Goal: Task Accomplishment & Management: Manage account settings

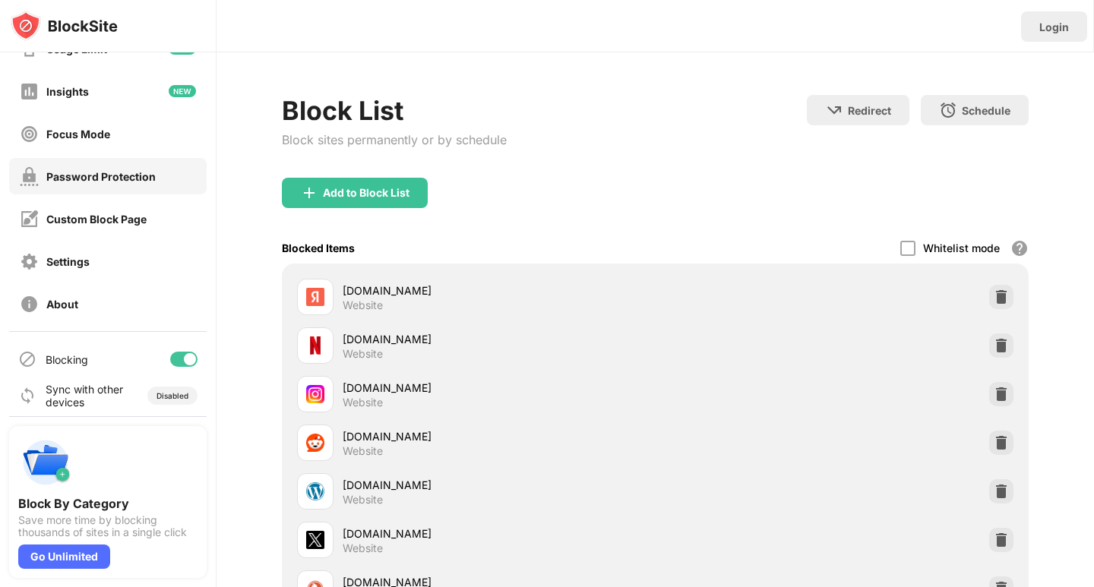
scroll to position [81, 0]
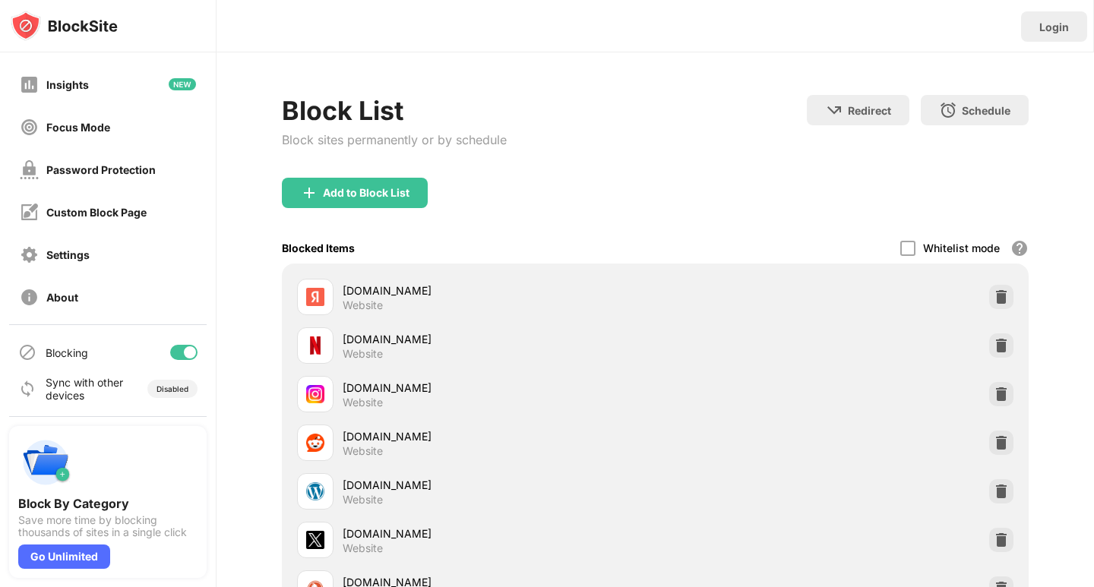
click at [175, 344] on div "Blocking" at bounding box center [107, 352] width 197 height 36
click at [184, 352] on div at bounding box center [190, 352] width 12 height 12
click at [170, 358] on div at bounding box center [183, 352] width 27 height 15
click at [1069, 32] on div "Login" at bounding box center [1054, 26] width 66 height 30
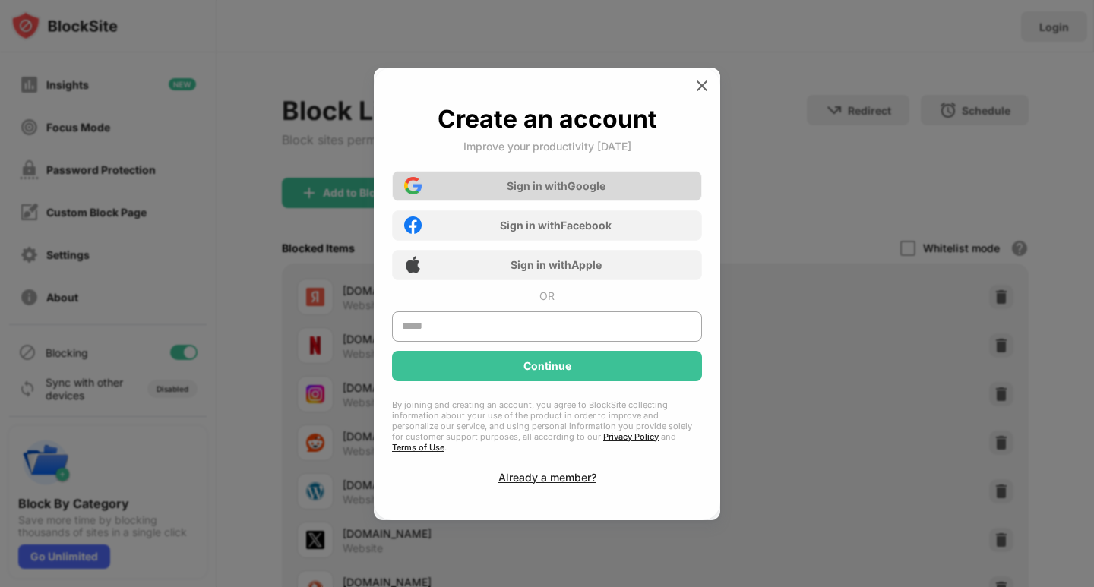
click at [507, 192] on div "Sign in with Google" at bounding box center [556, 185] width 99 height 13
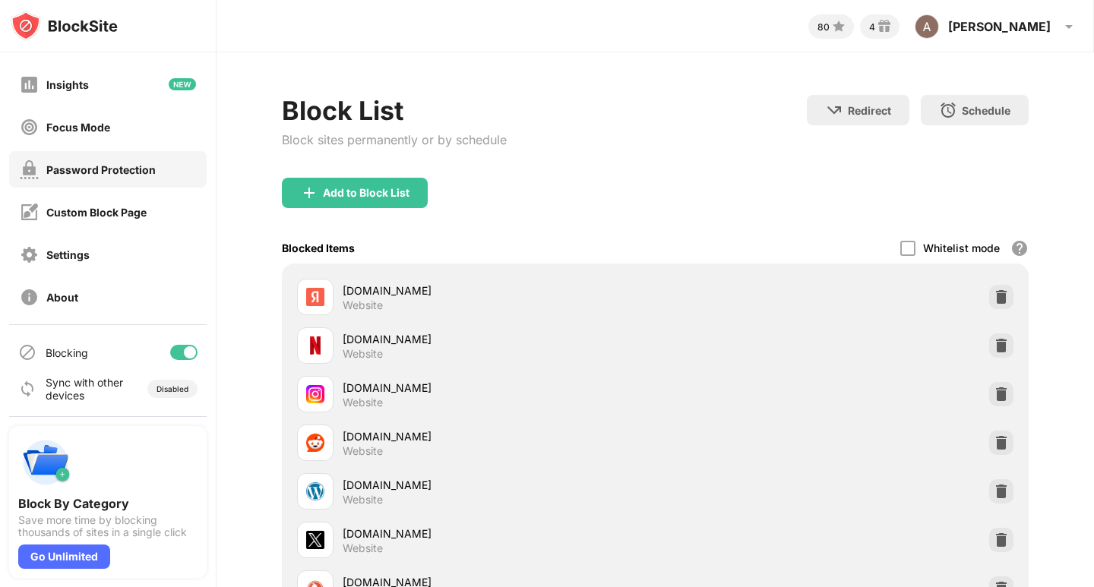
scroll to position [5, 0]
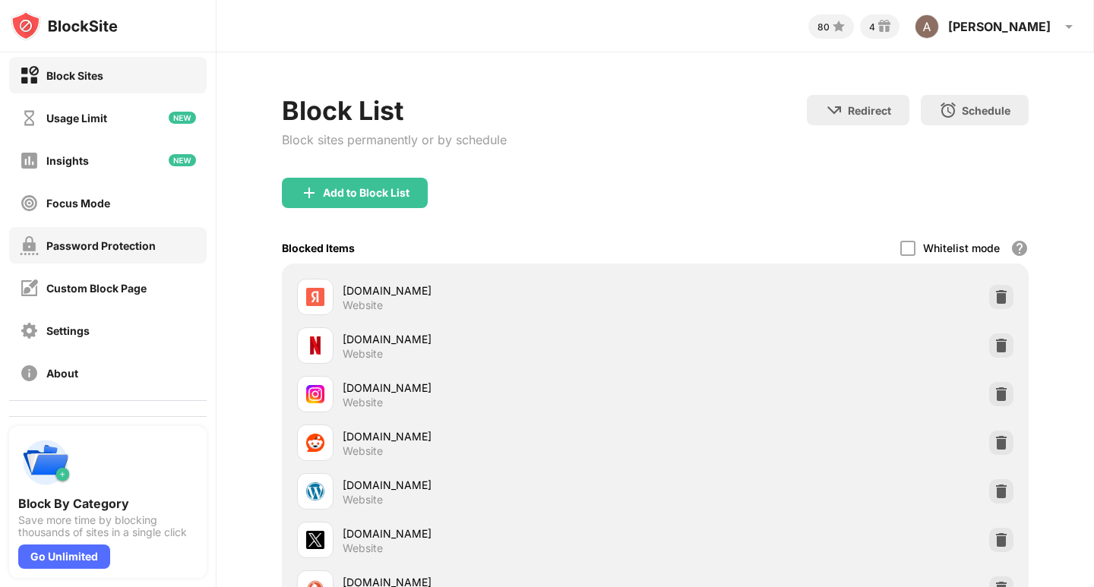
click at [103, 236] on div "Password Protection" at bounding box center [88, 245] width 136 height 19
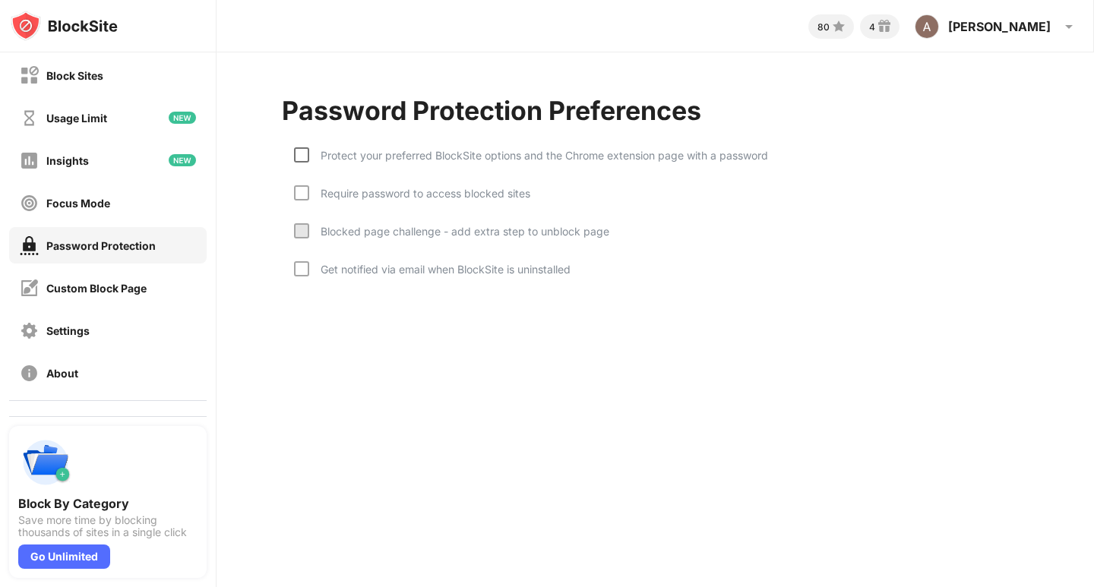
click at [305, 150] on div at bounding box center [301, 154] width 15 height 15
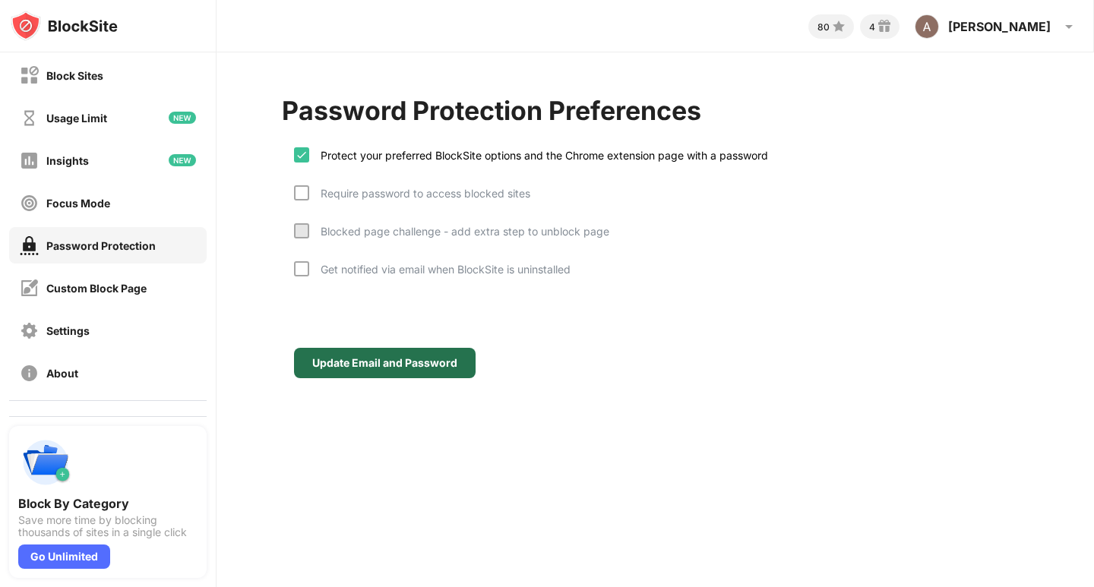
click at [366, 353] on div "Update Email and Password" at bounding box center [385, 363] width 182 height 30
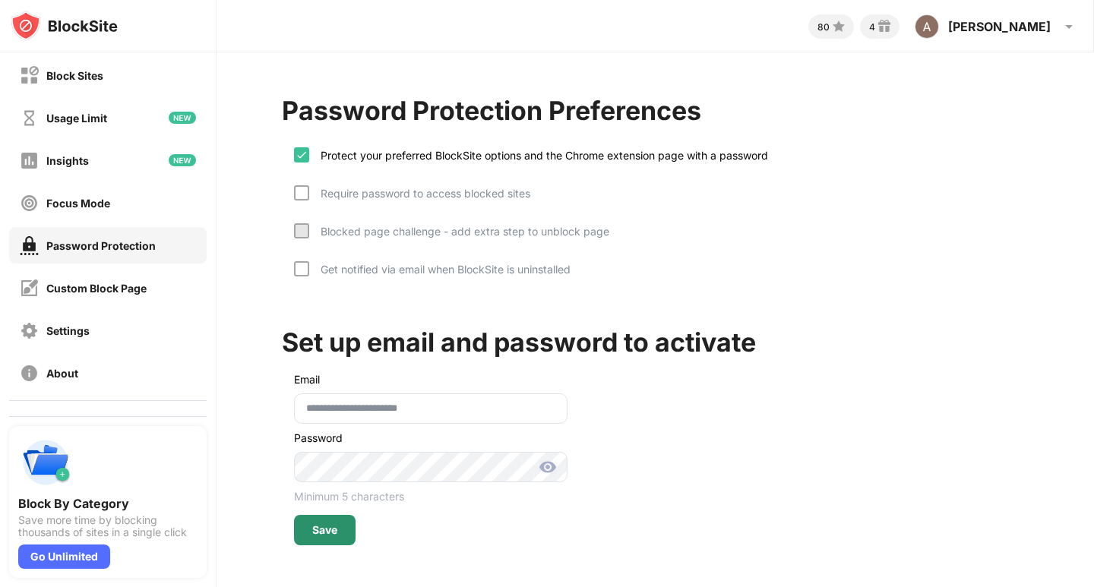
click at [329, 536] on div "Save" at bounding box center [325, 530] width 62 height 30
